Goal: Transaction & Acquisition: Purchase product/service

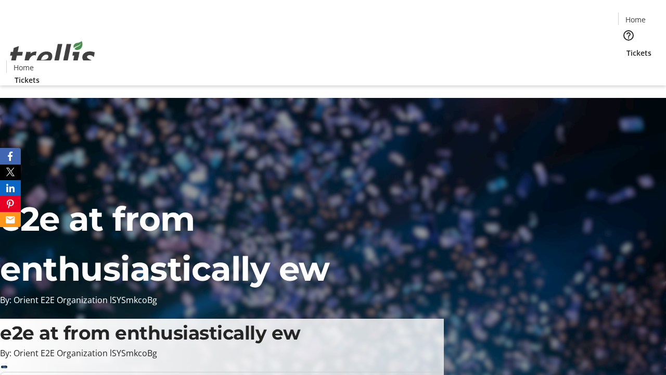
click at [627, 47] on span "Tickets" at bounding box center [639, 52] width 25 height 11
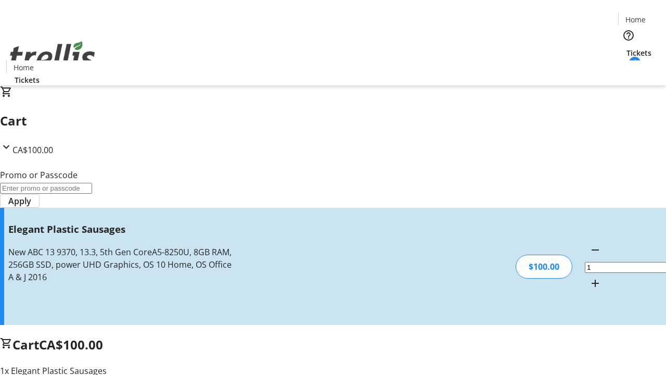
type input "FREE"
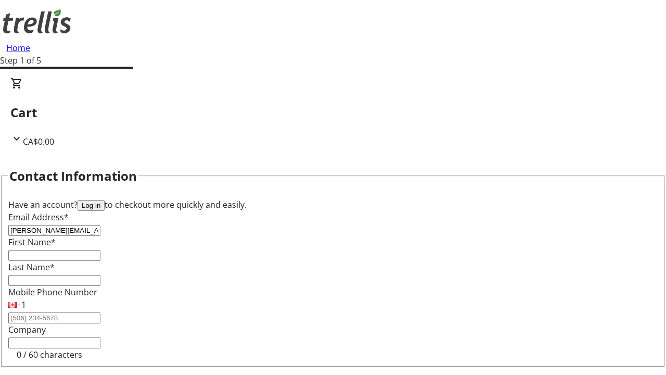
type input "[PERSON_NAME][EMAIL_ADDRESS][DOMAIN_NAME]"
type input "[PERSON_NAME]"
